Goal: Navigation & Orientation: Find specific page/section

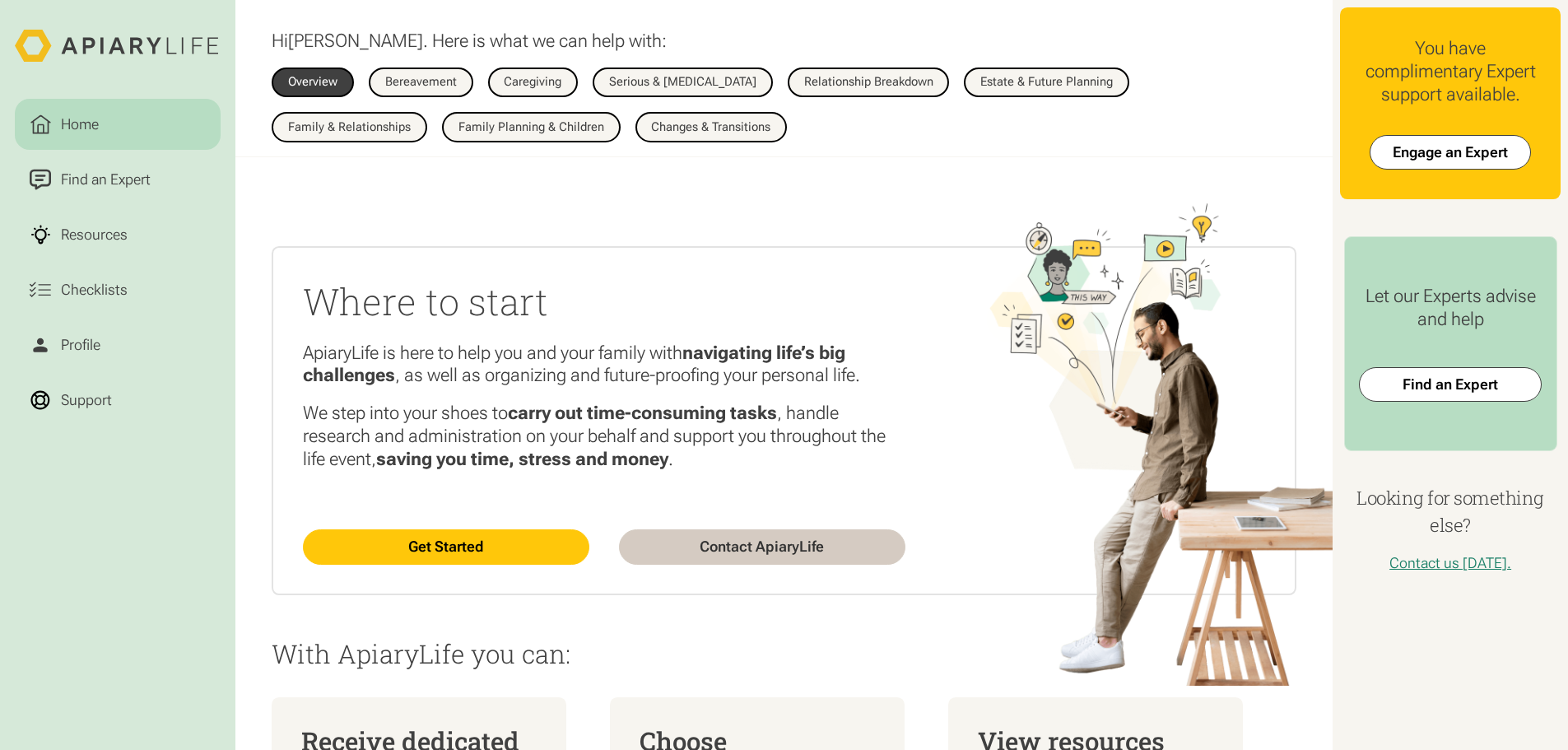
click at [127, 126] on link "Home" at bounding box center [117, 125] width 205 height 52
click at [139, 191] on div "Find an Expert" at bounding box center [105, 180] width 97 height 22
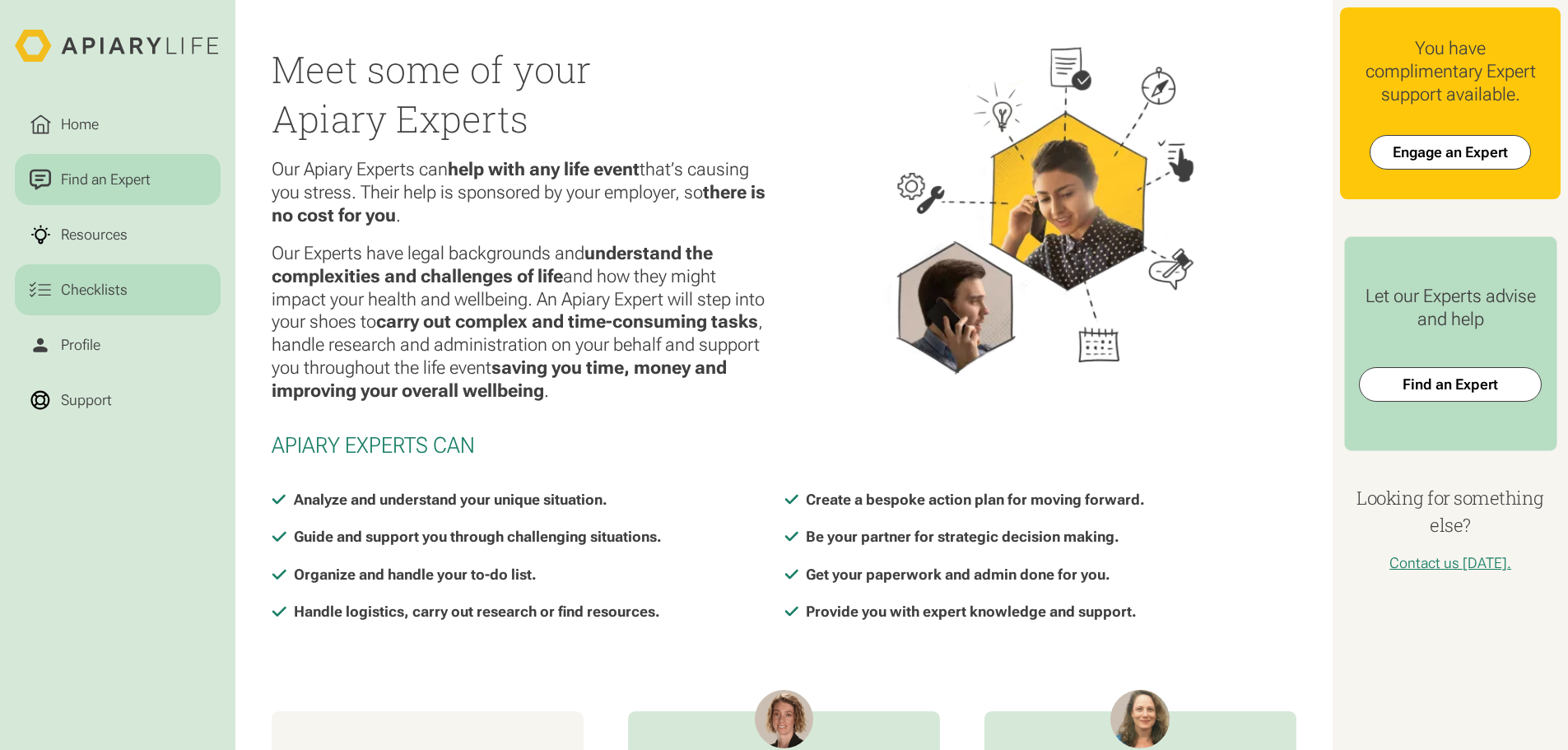
click at [101, 298] on div "Checklists" at bounding box center [93, 290] width 74 height 22
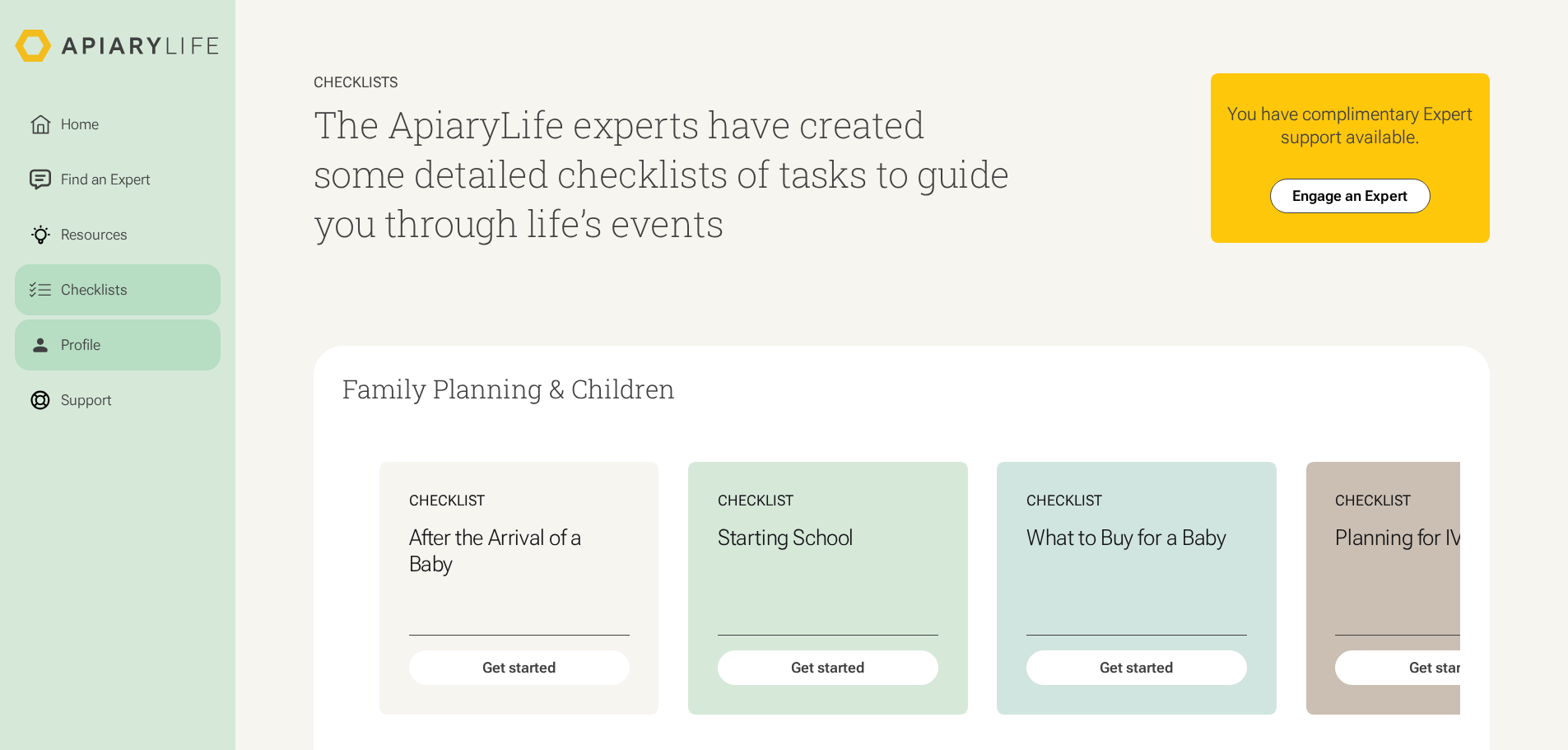
click at [97, 355] on div "Profile" at bounding box center [79, 345] width 47 height 22
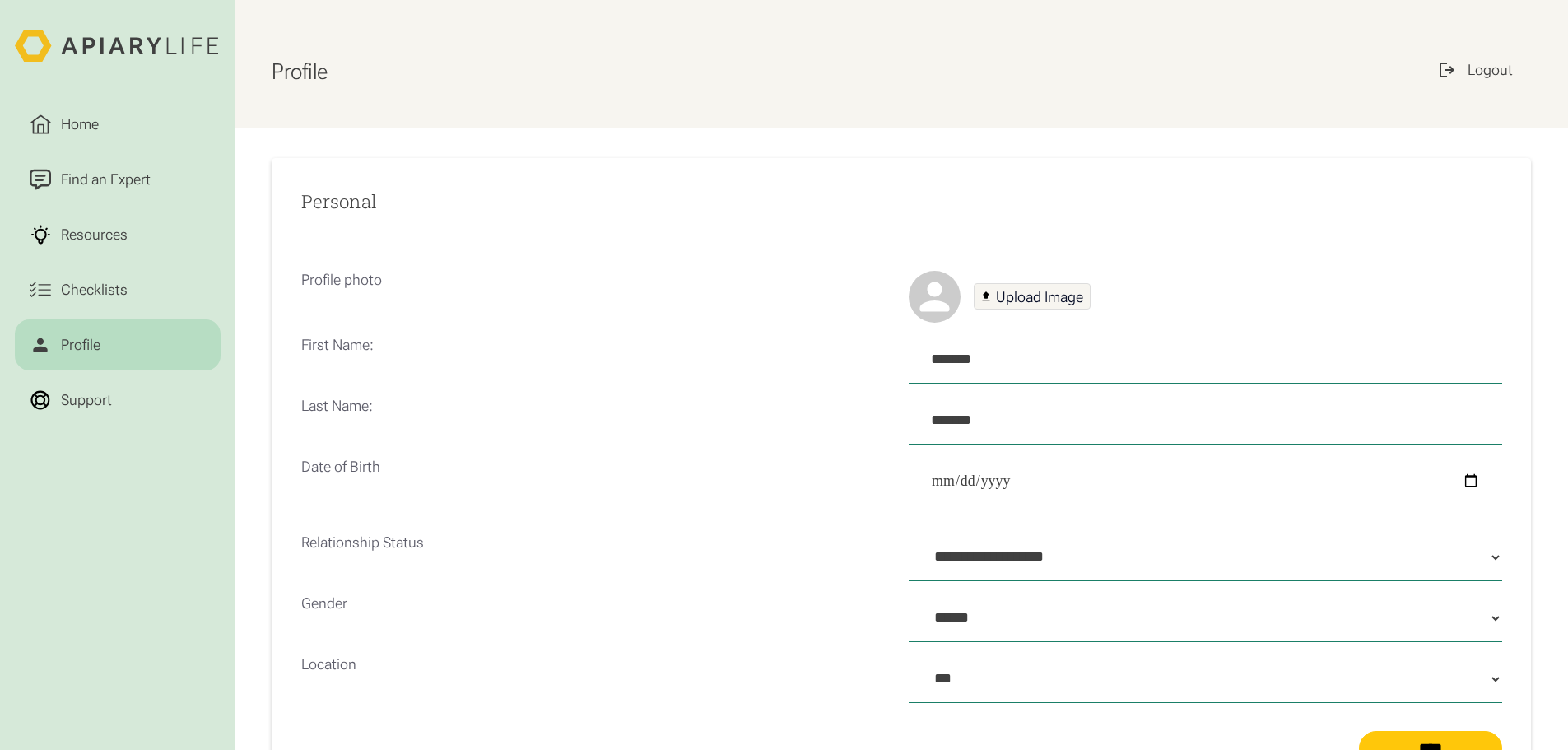
select select "***"
click at [93, 389] on link "Support" at bounding box center [117, 401] width 205 height 52
click at [114, 131] on link "Home" at bounding box center [117, 125] width 205 height 52
